Goal: Find specific page/section: Find specific page/section

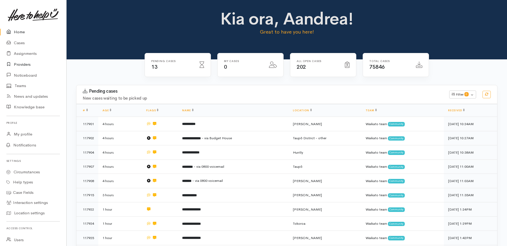
drag, startPoint x: 19, startPoint y: 64, endPoint x: 26, endPoint y: 64, distance: 6.7
click at [19, 64] on link "Providers" at bounding box center [33, 64] width 66 height 11
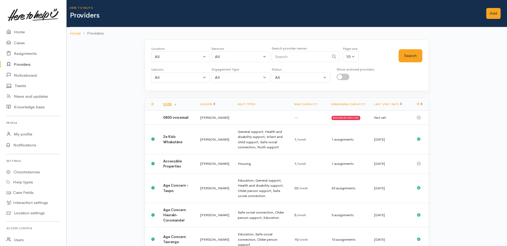
click at [289, 58] on input "Search" at bounding box center [301, 56] width 58 height 11
click at [286, 58] on input "Search" at bounding box center [301, 56] width 58 height 11
click at [412, 56] on button "Search" at bounding box center [411, 55] width 24 height 13
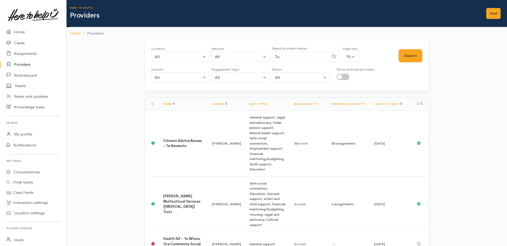
click at [285, 57] on input "Tu" at bounding box center [301, 56] width 58 height 11
type input "Tuu"
click at [417, 57] on button "Search" at bounding box center [411, 55] width 24 height 13
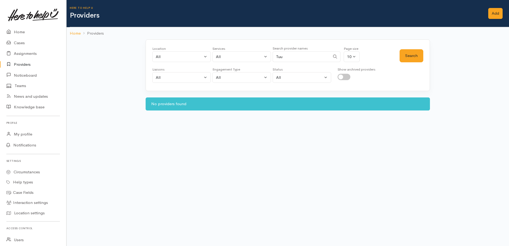
click at [347, 79] on input "checkbox" at bounding box center [344, 77] width 13 height 6
checkbox input "true"
click at [420, 57] on button "Search" at bounding box center [412, 55] width 24 height 13
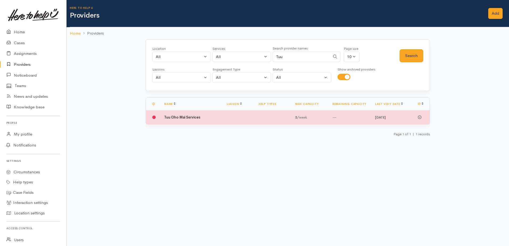
click at [197, 118] on b "Tuu Oho Mai Services" at bounding box center [182, 117] width 36 height 5
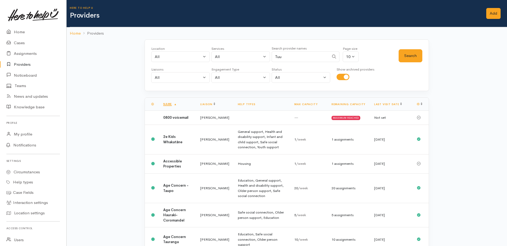
click at [341, 75] on input "checkbox" at bounding box center [343, 77] width 13 height 6
checkbox input "false"
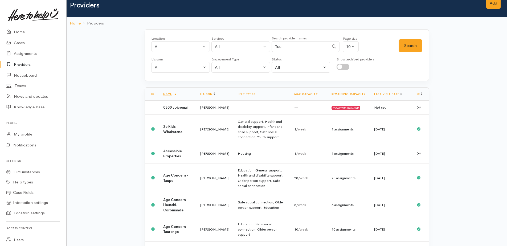
scroll to position [2, 0]
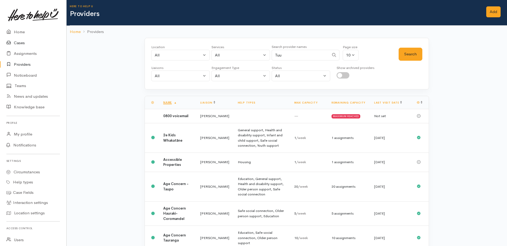
click at [18, 42] on link "Cases" at bounding box center [33, 43] width 66 height 11
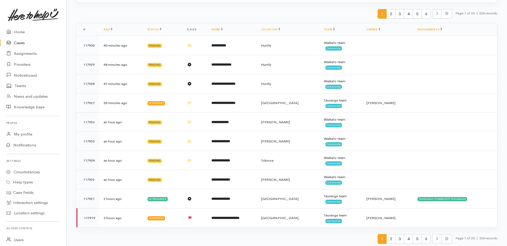
scroll to position [63, 0]
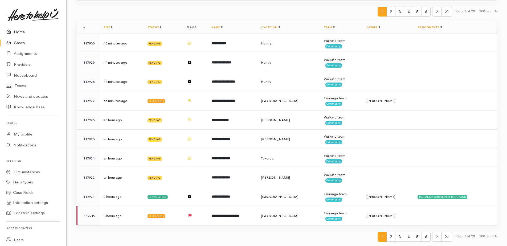
click at [15, 32] on link "Home" at bounding box center [33, 32] width 66 height 11
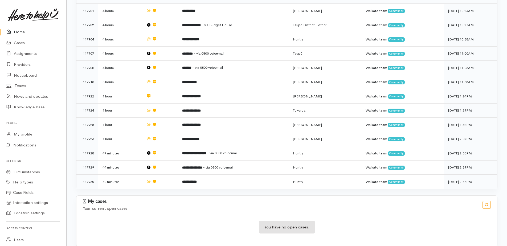
scroll to position [117, 0]
